Goal: Task Accomplishment & Management: Manage account settings

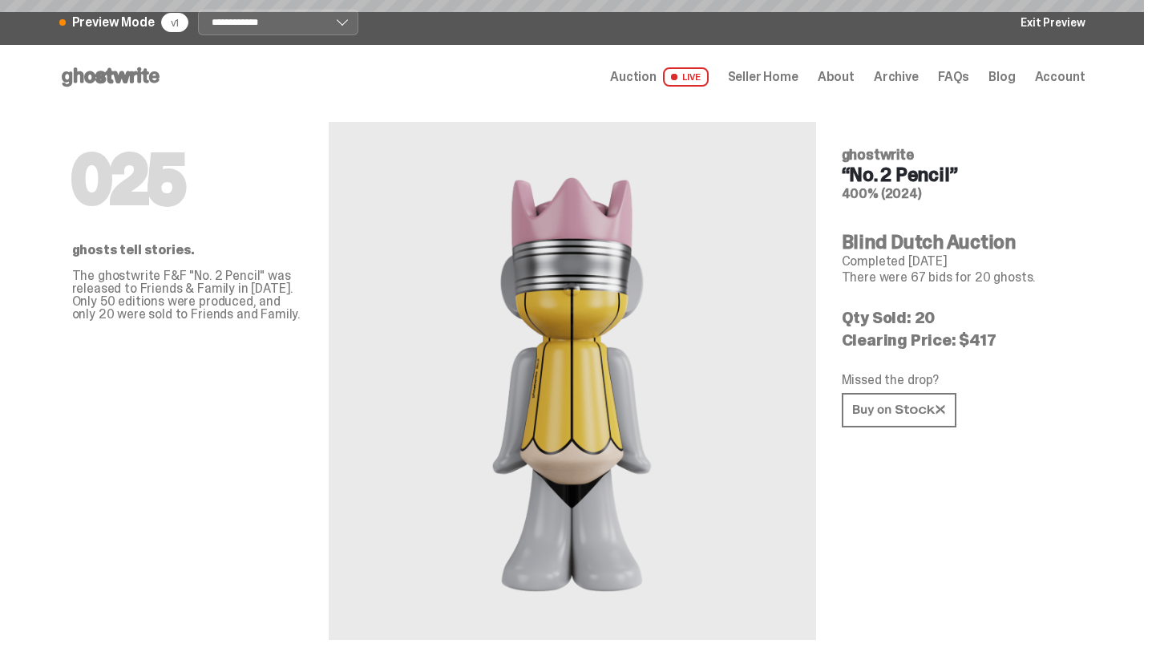
select select "*******"
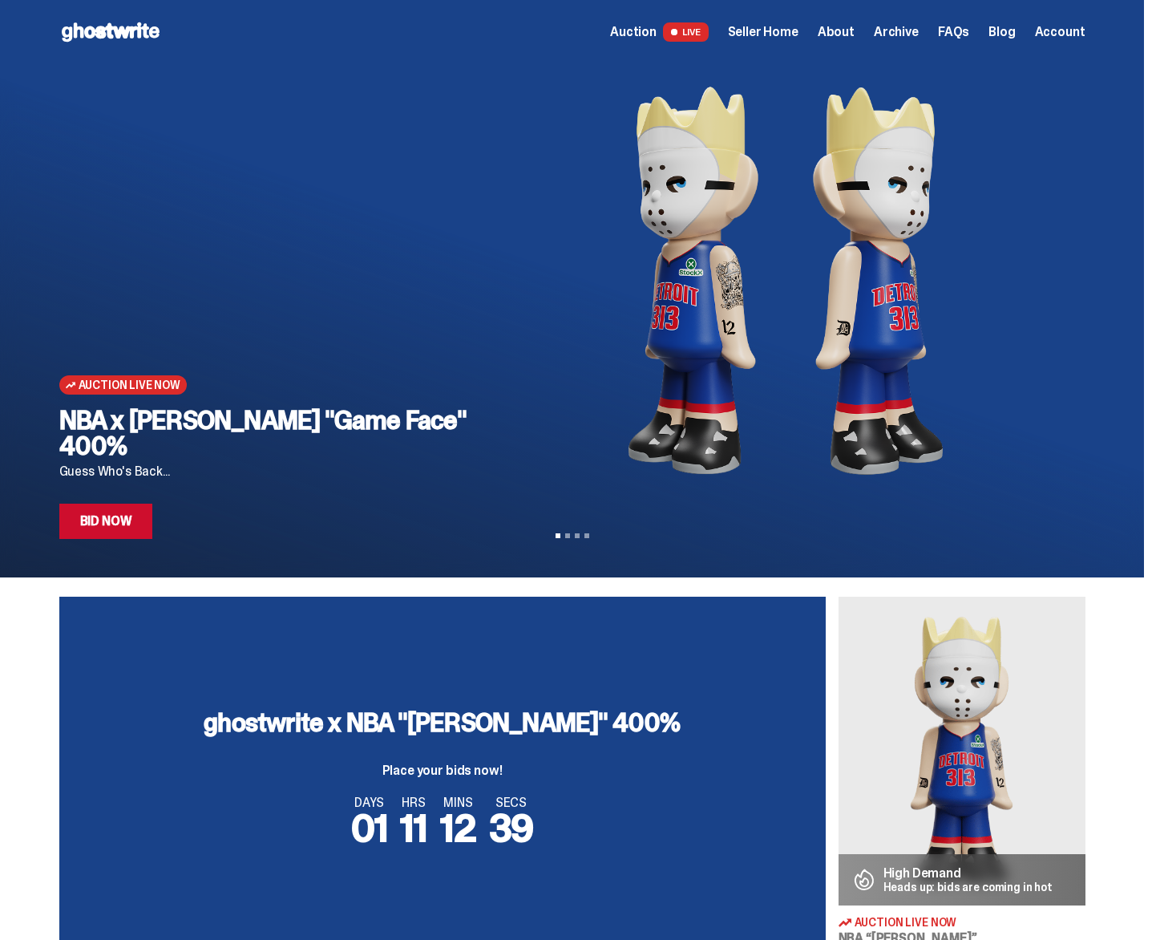
click at [744, 29] on span "Seller Home" at bounding box center [763, 32] width 71 height 13
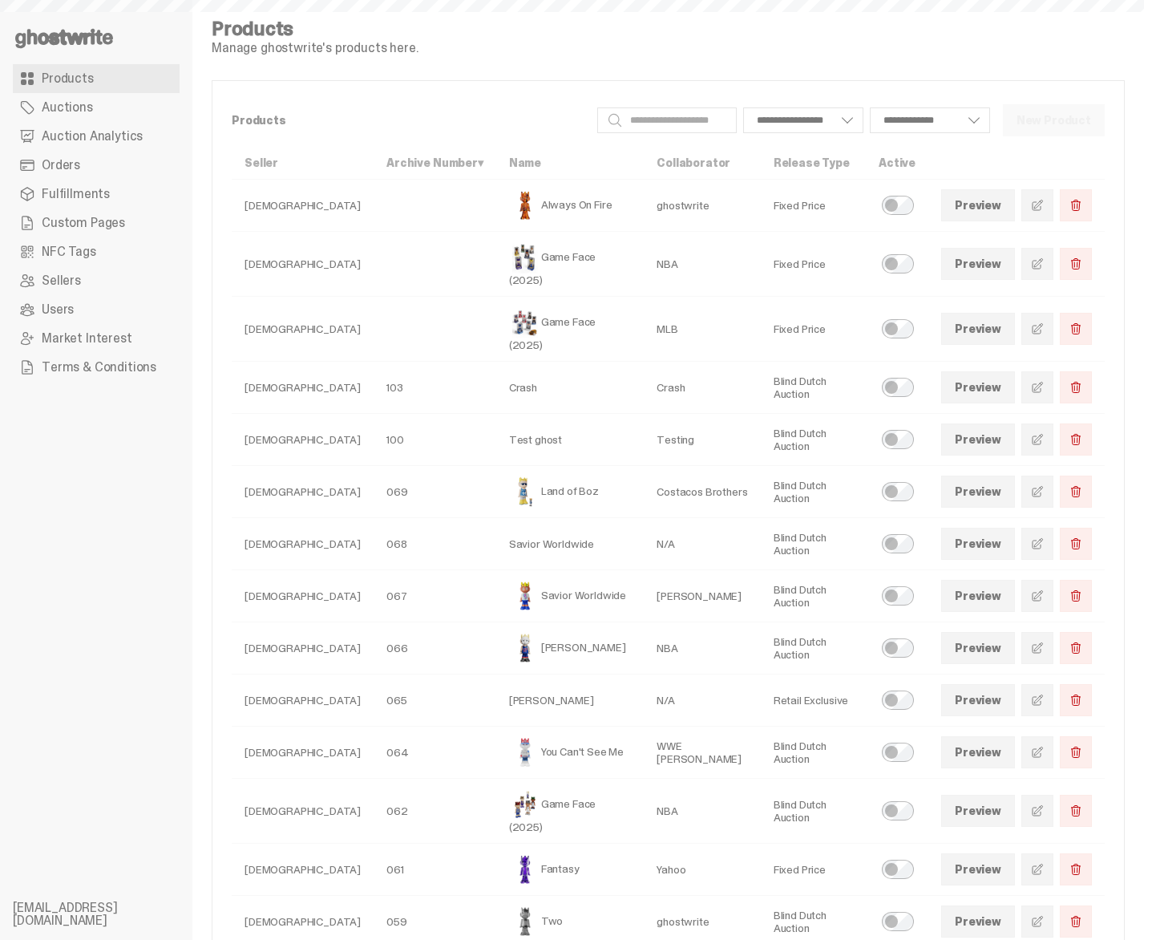
select select
click at [960, 475] on link "Preview" at bounding box center [978, 491] width 74 height 32
select select
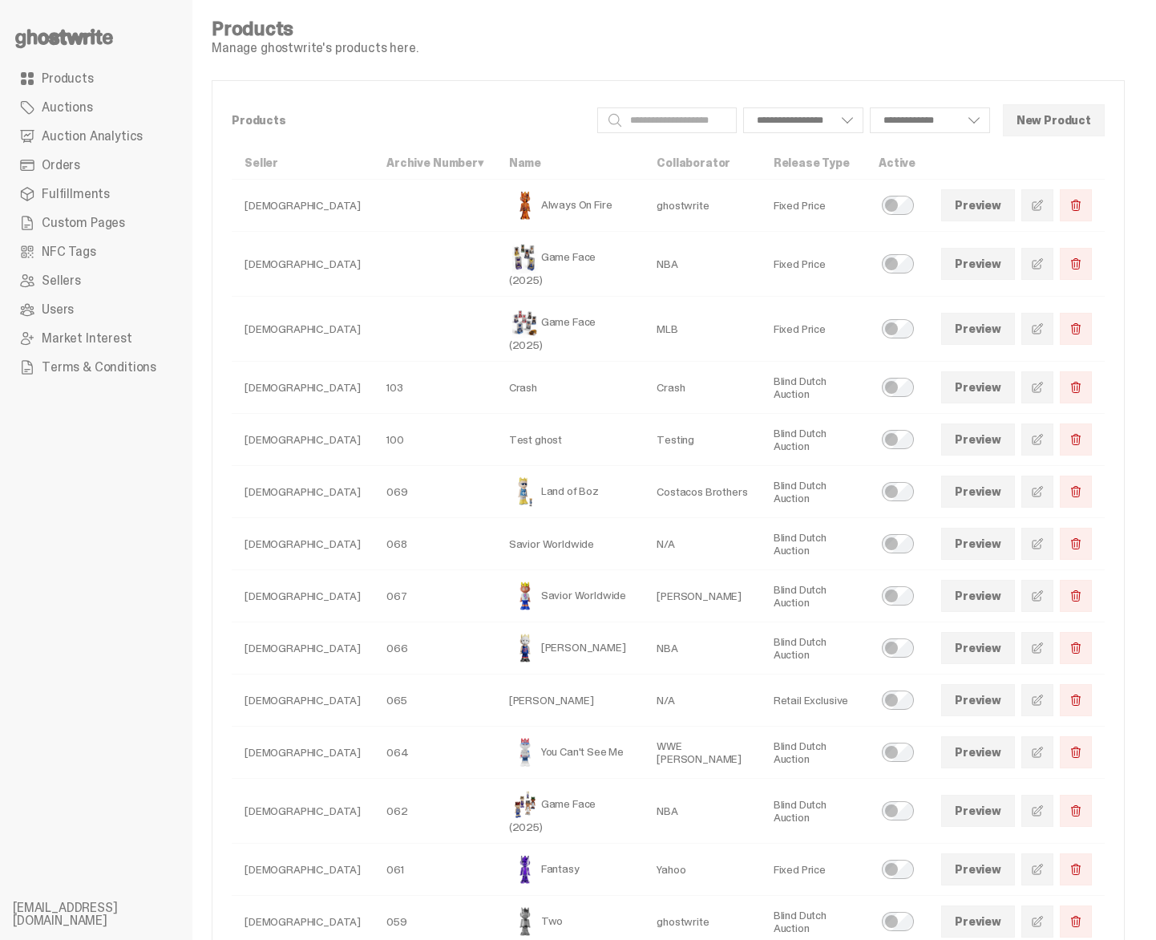
select select
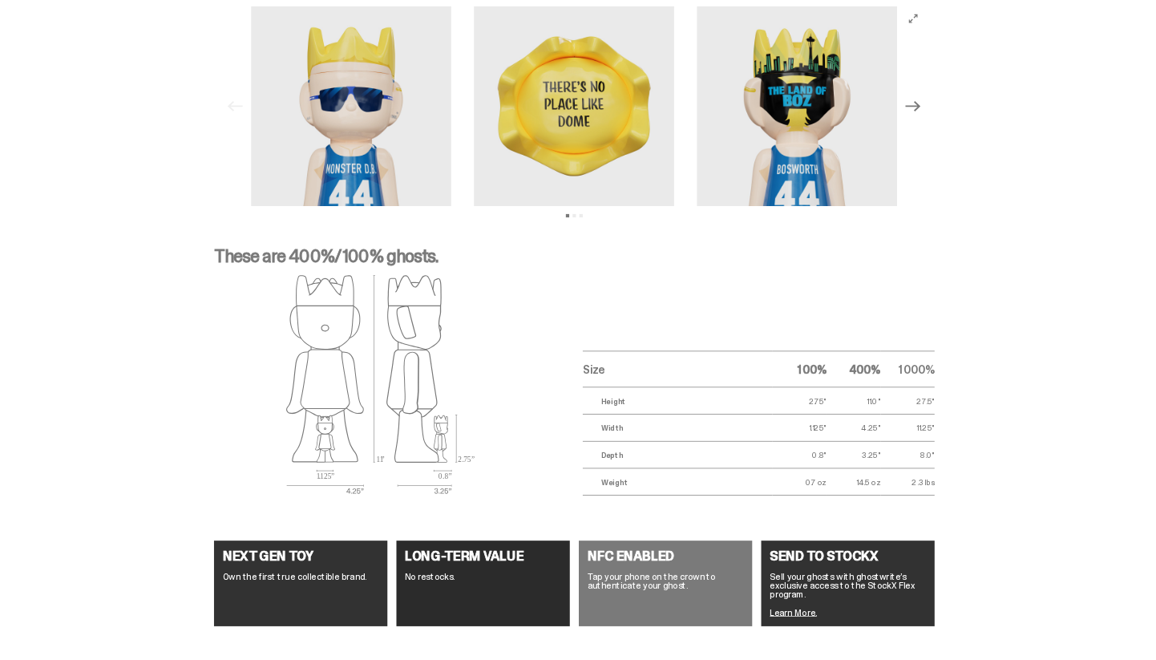
scroll to position [2297, 0]
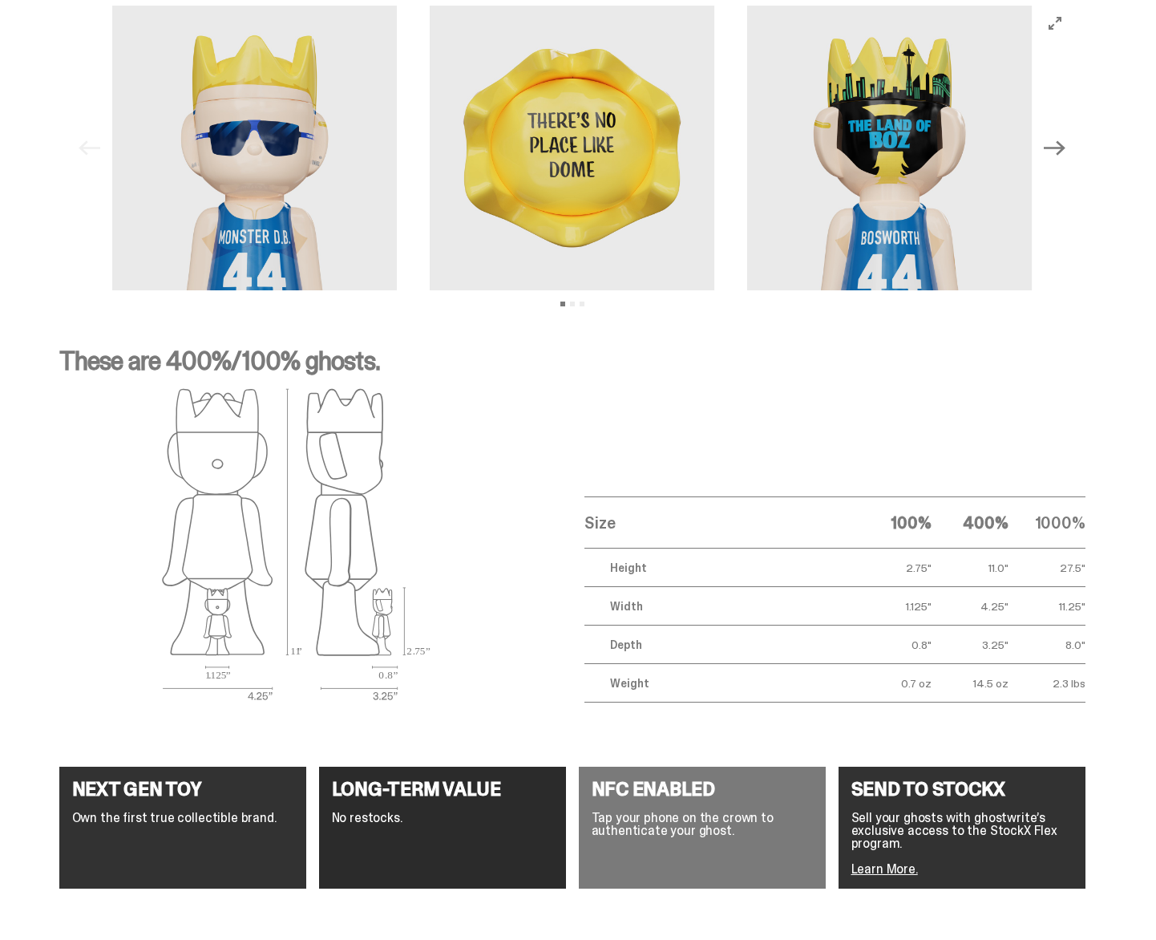
click at [176, 369] on p "These are 400%/100% ghosts." at bounding box center [572, 367] width 1026 height 38
copy div "These are 400%/100% ghosts."
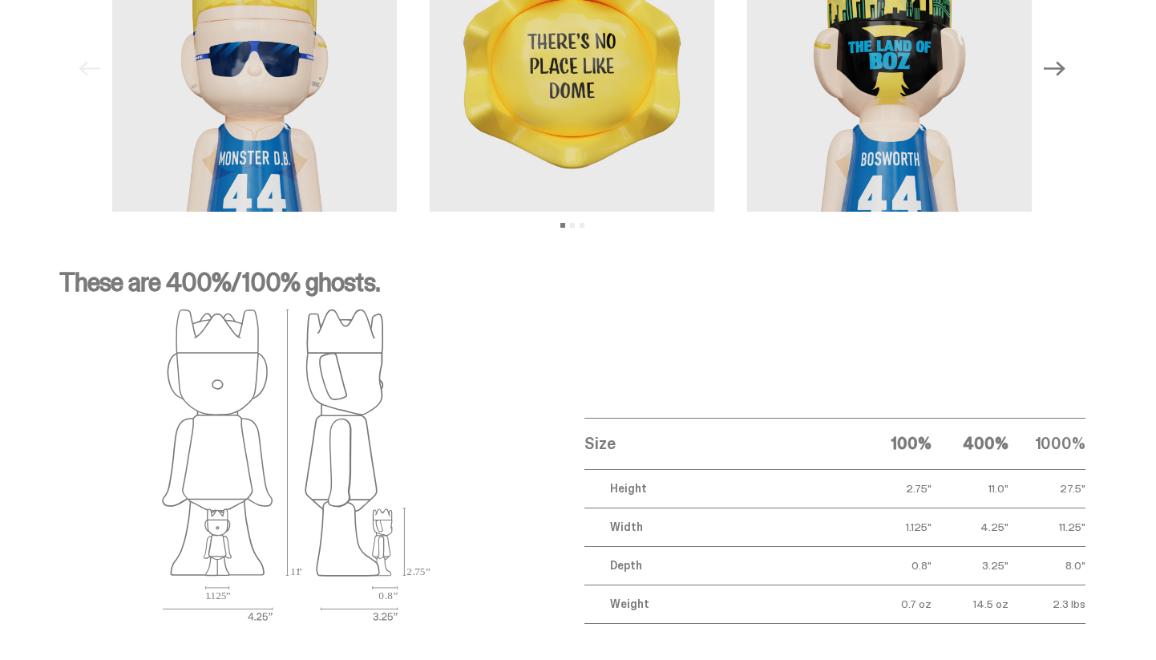
select select "********"
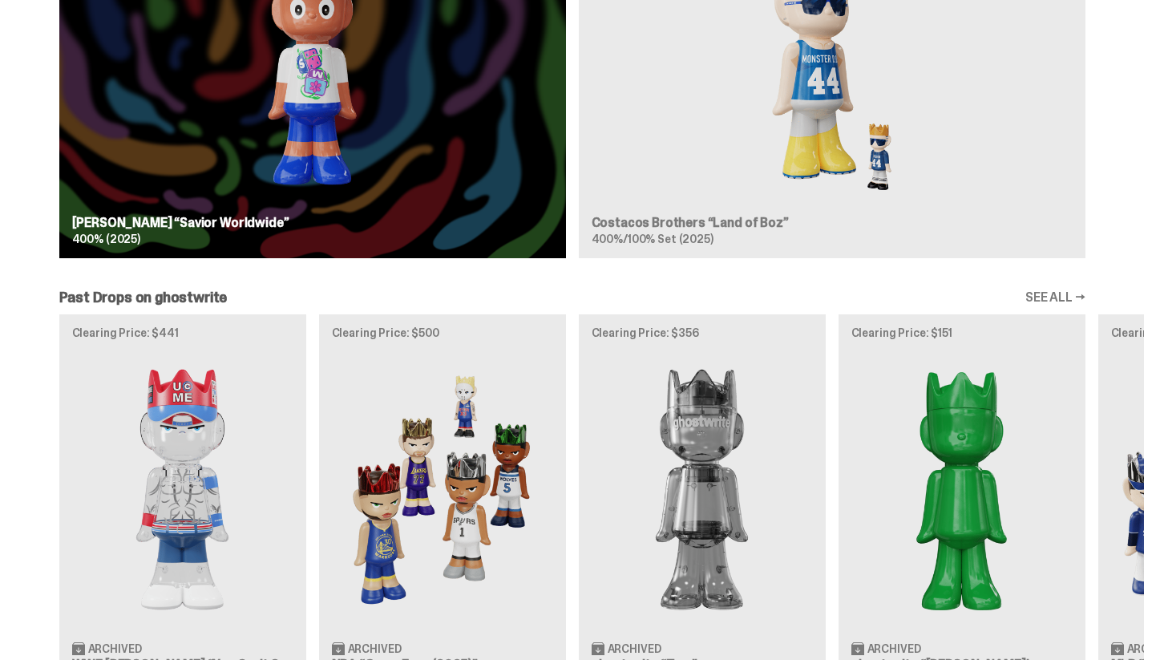
scroll to position [1506, 0]
